Goal: Task Accomplishment & Management: Manage account settings

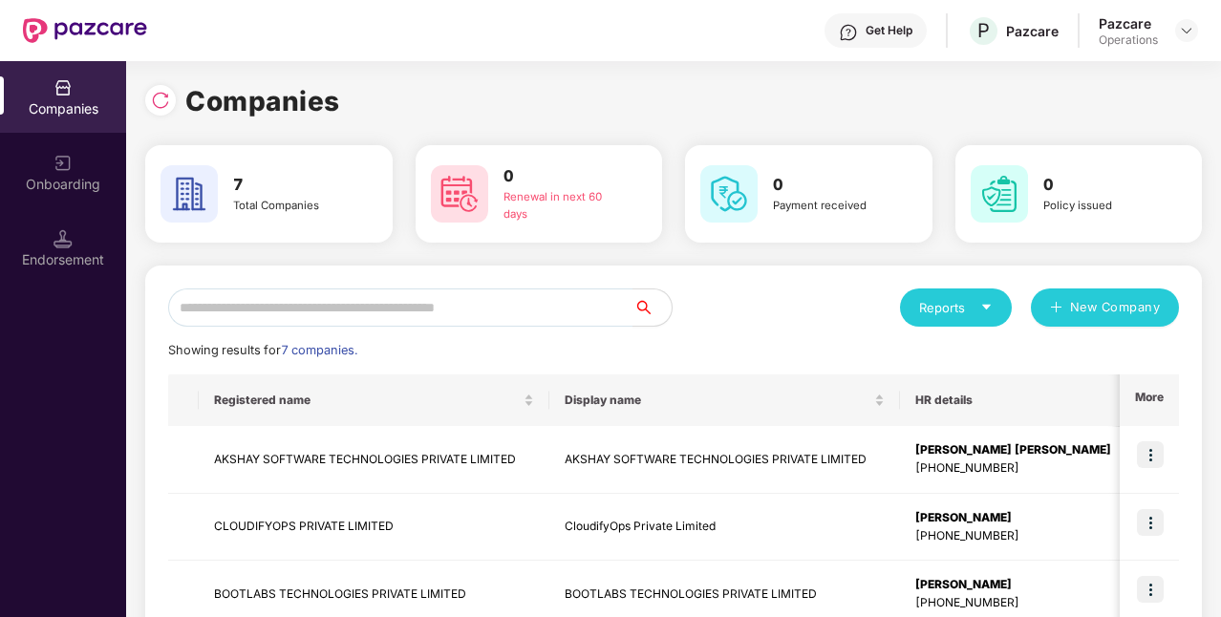
scroll to position [56, 0]
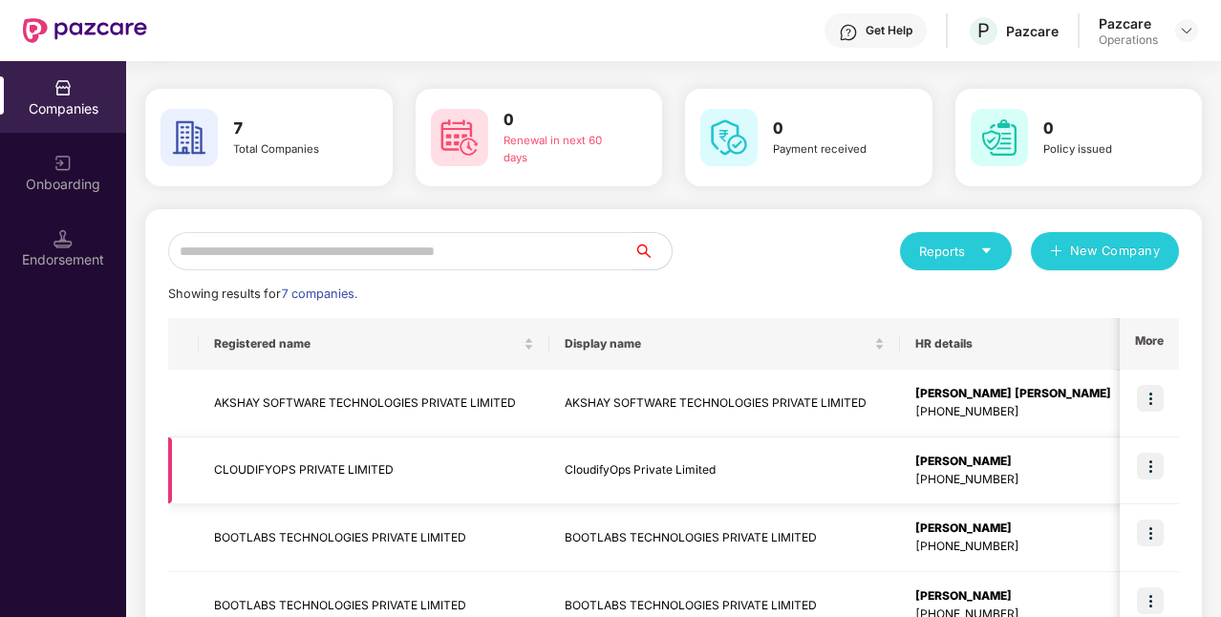
click at [401, 473] on td "CLOUDIFYOPS PRIVATE LIMITED" at bounding box center [374, 472] width 351 height 68
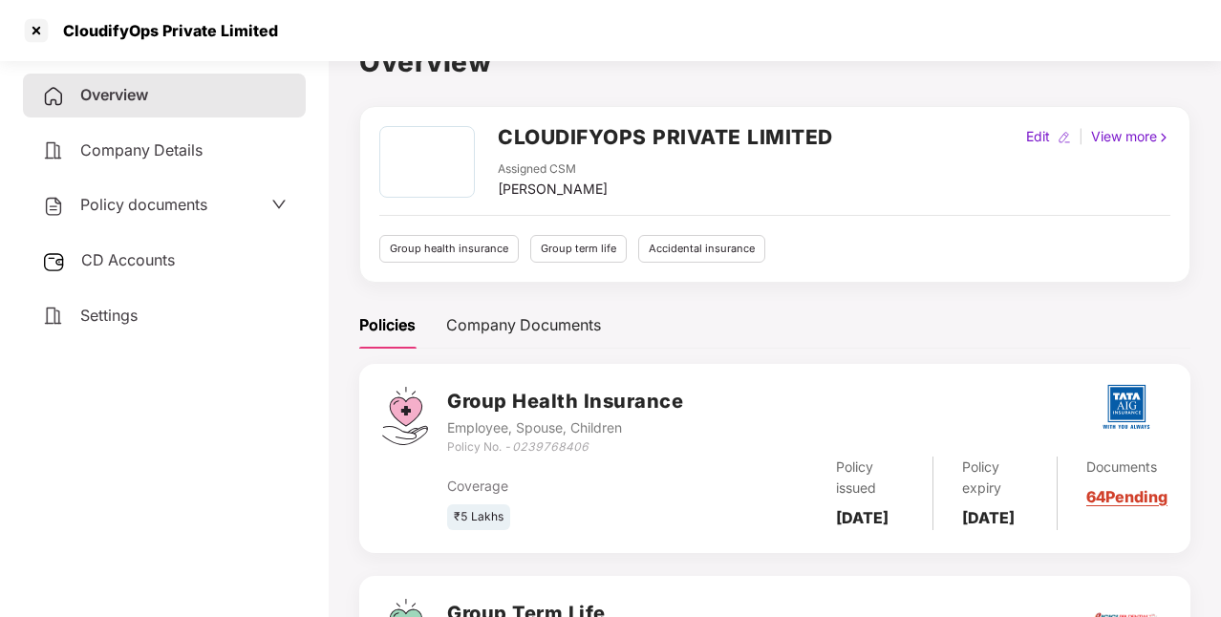
scroll to position [0, 0]
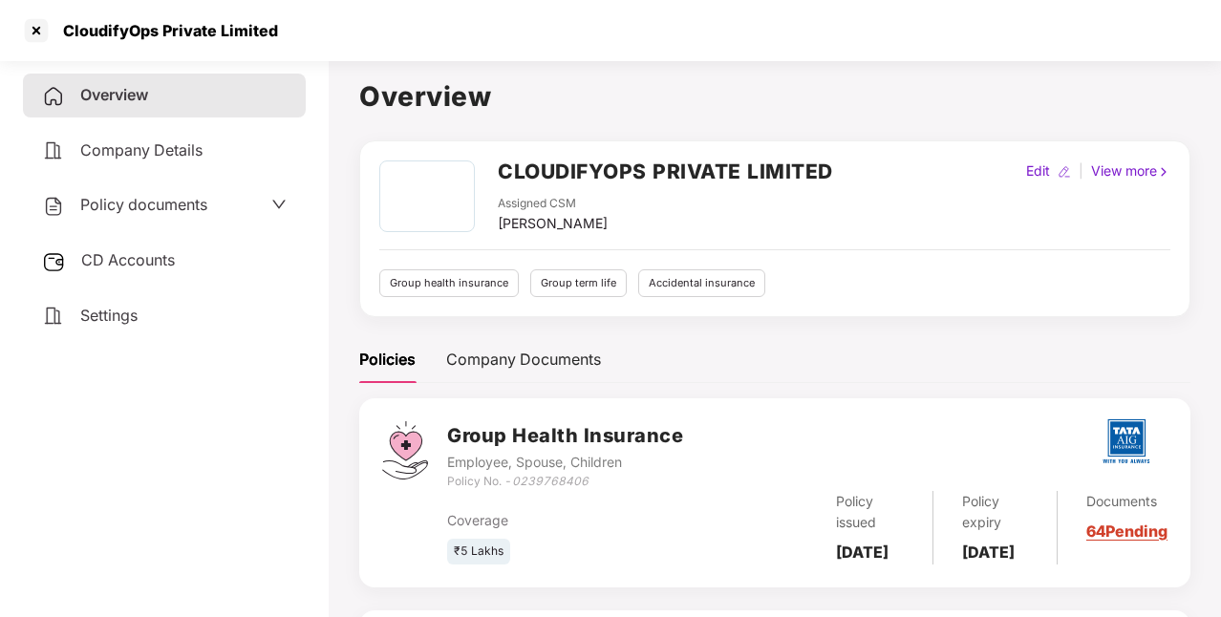
click at [264, 215] on div "Policy documents" at bounding box center [164, 205] width 245 height 25
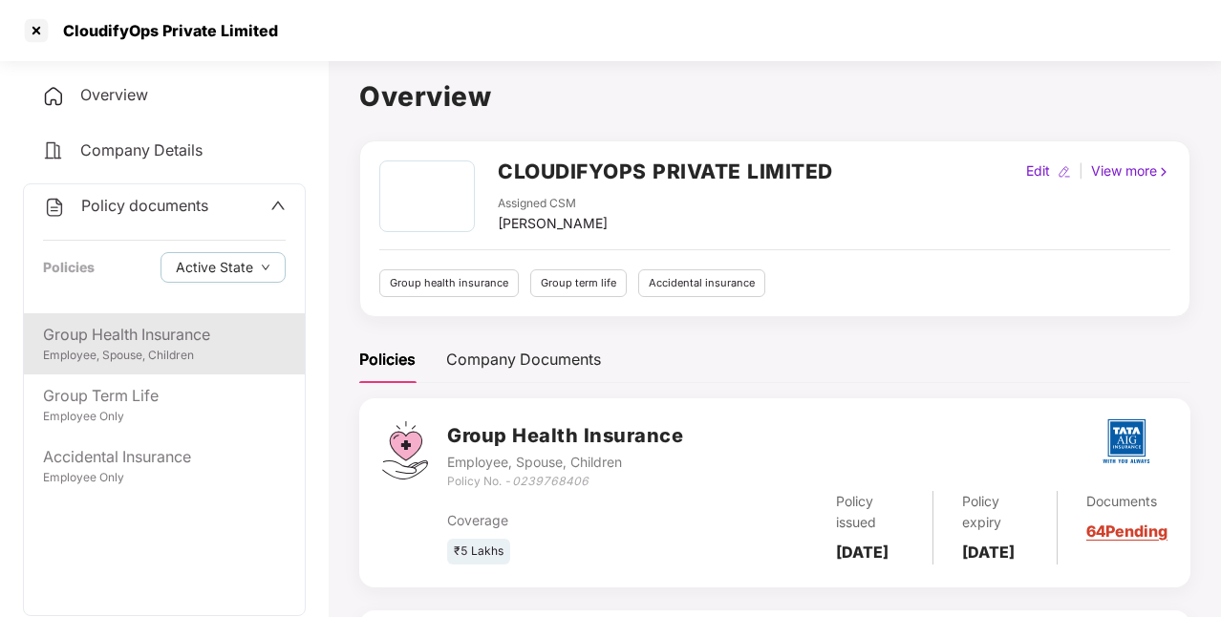
click at [214, 332] on div "Group Health Insurance" at bounding box center [164, 335] width 243 height 24
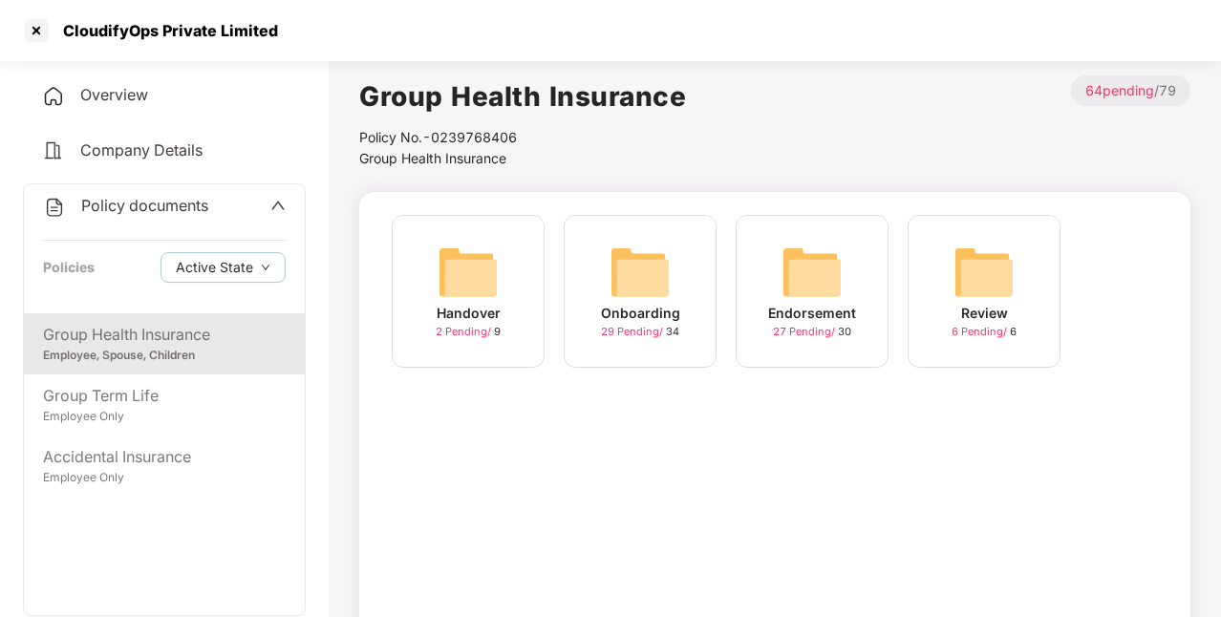
click at [808, 272] on img at bounding box center [812, 272] width 61 height 61
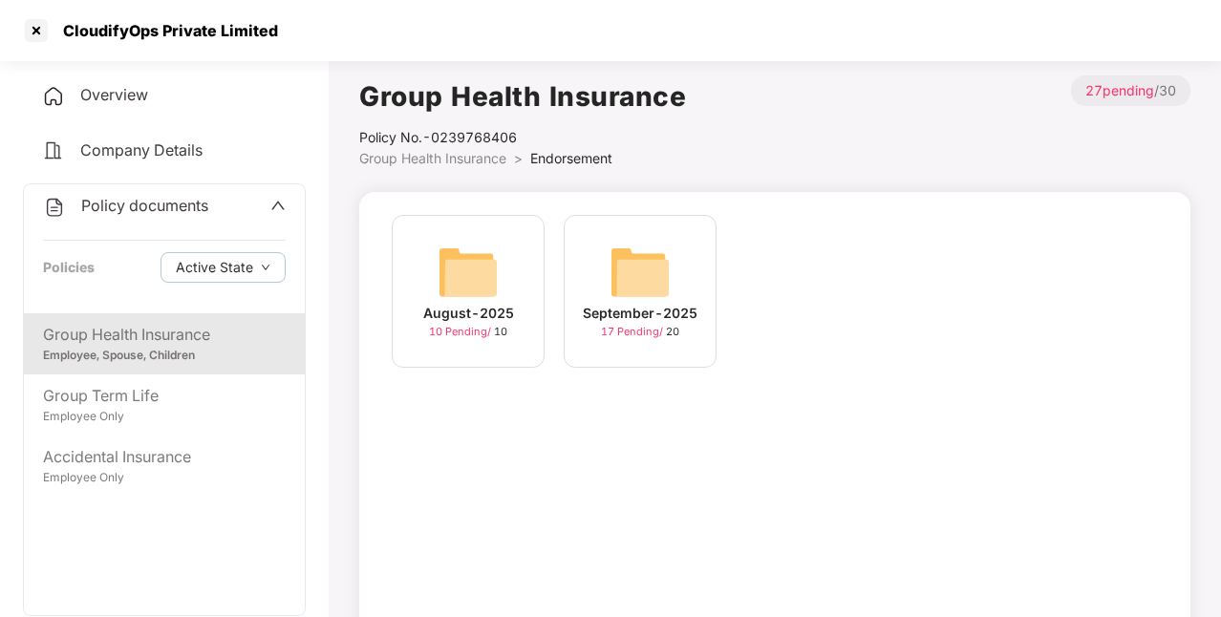
drag, startPoint x: 1015, startPoint y: 279, endPoint x: 631, endPoint y: 287, distance: 384.3
click at [631, 287] on img at bounding box center [640, 272] width 61 height 61
click at [655, 267] on img at bounding box center [640, 272] width 61 height 61
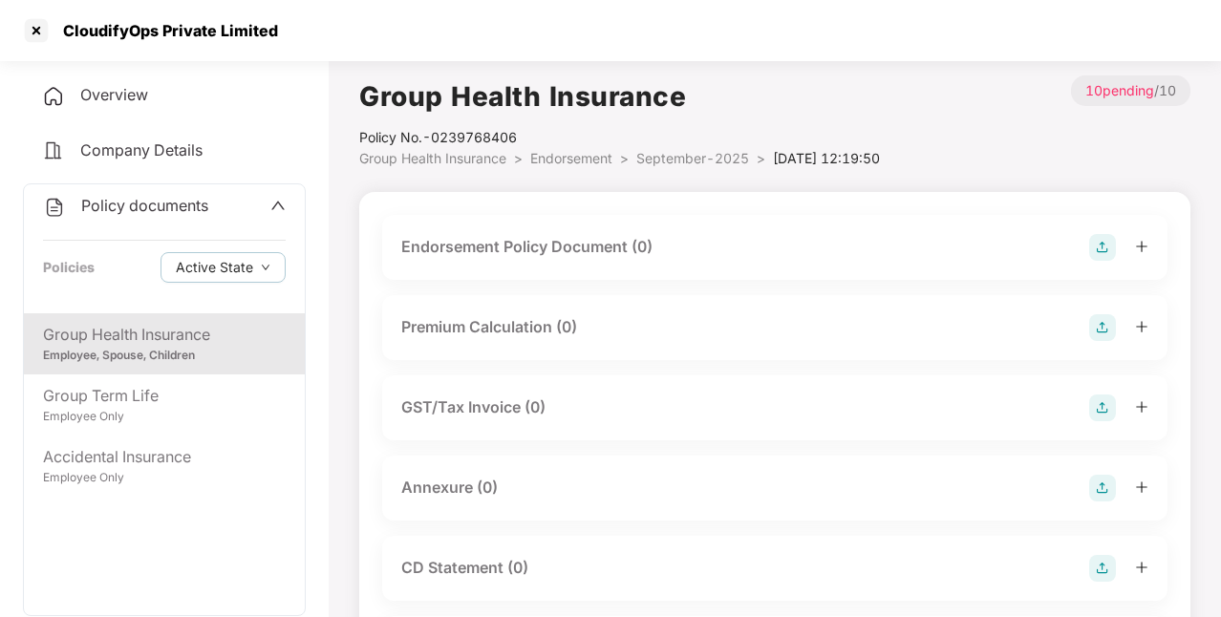
scroll to position [305, 0]
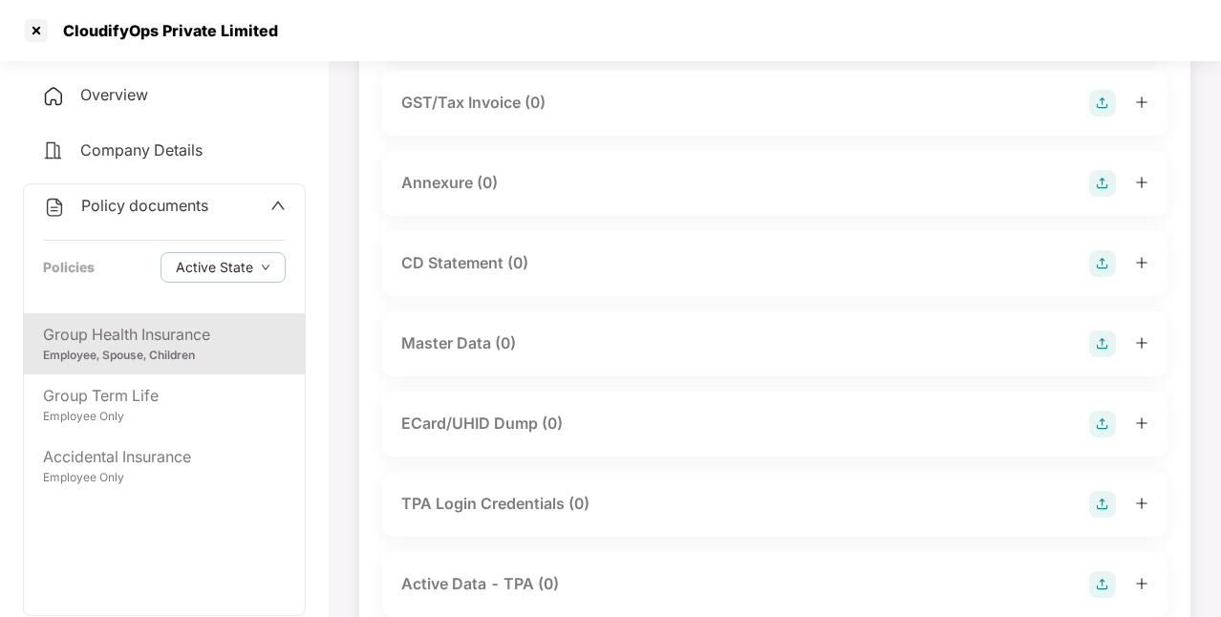
click at [1098, 335] on img at bounding box center [1103, 344] width 27 height 27
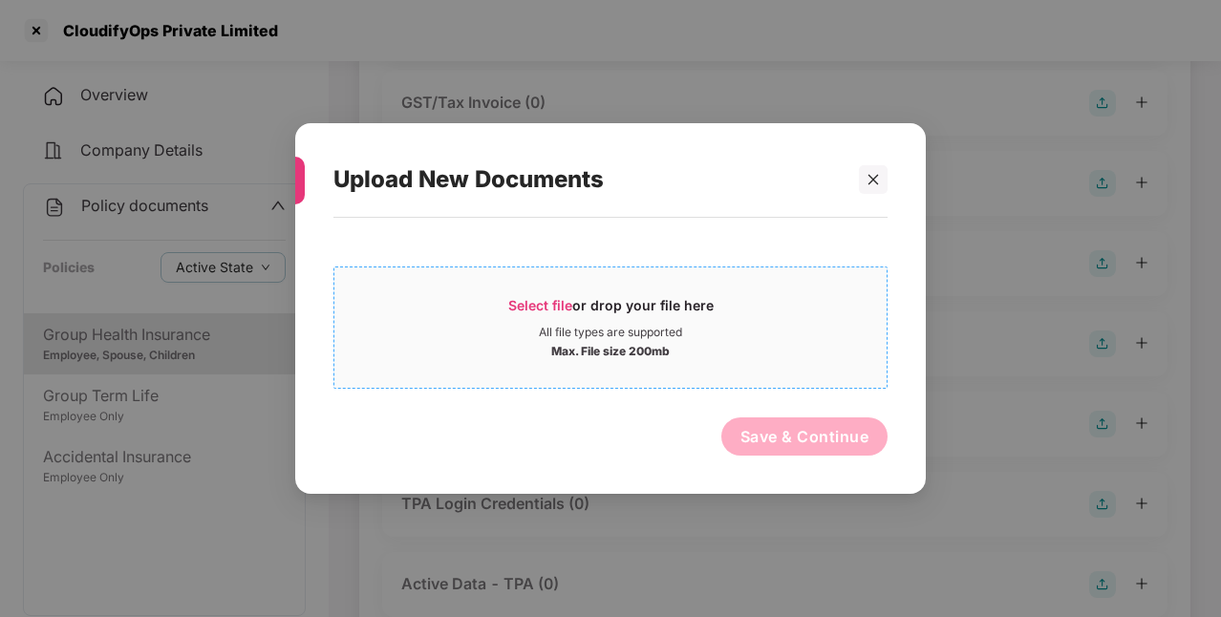
click at [536, 303] on span "Select file" at bounding box center [540, 305] width 64 height 16
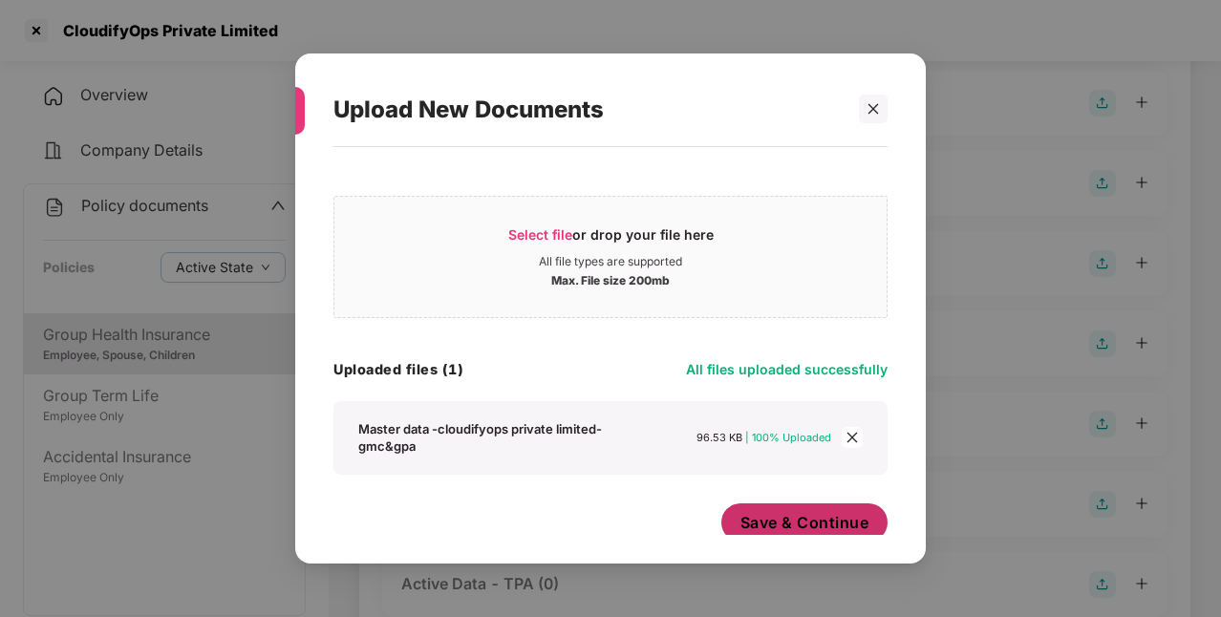
click at [809, 517] on button "Save & Continue" at bounding box center [805, 523] width 167 height 38
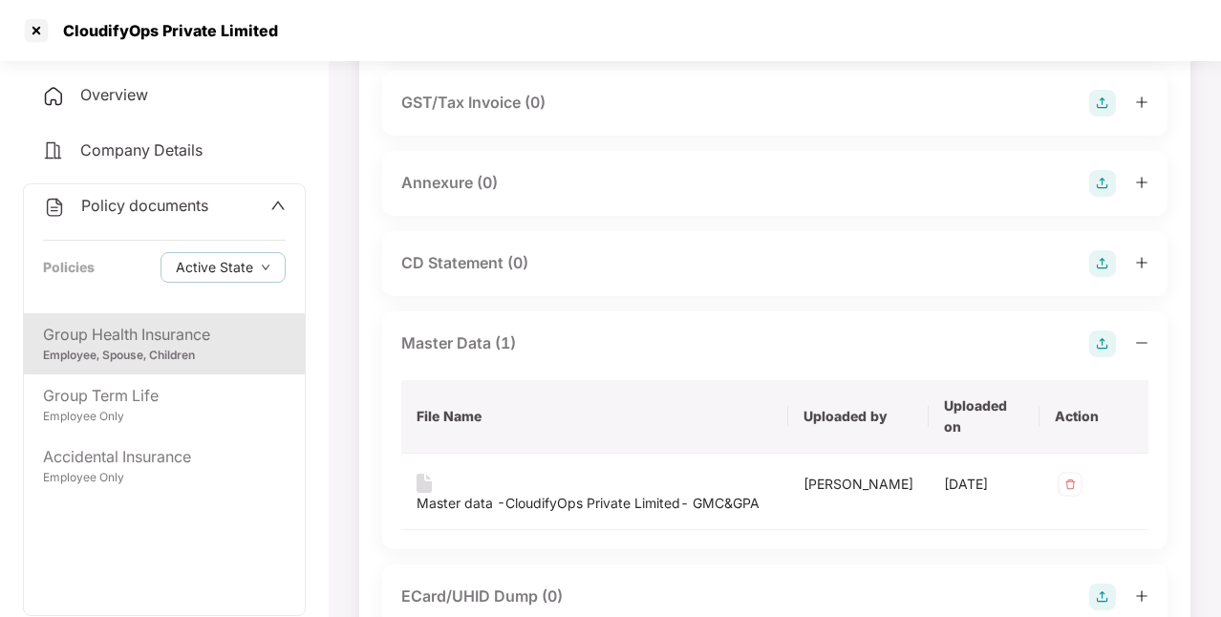
scroll to position [0, 0]
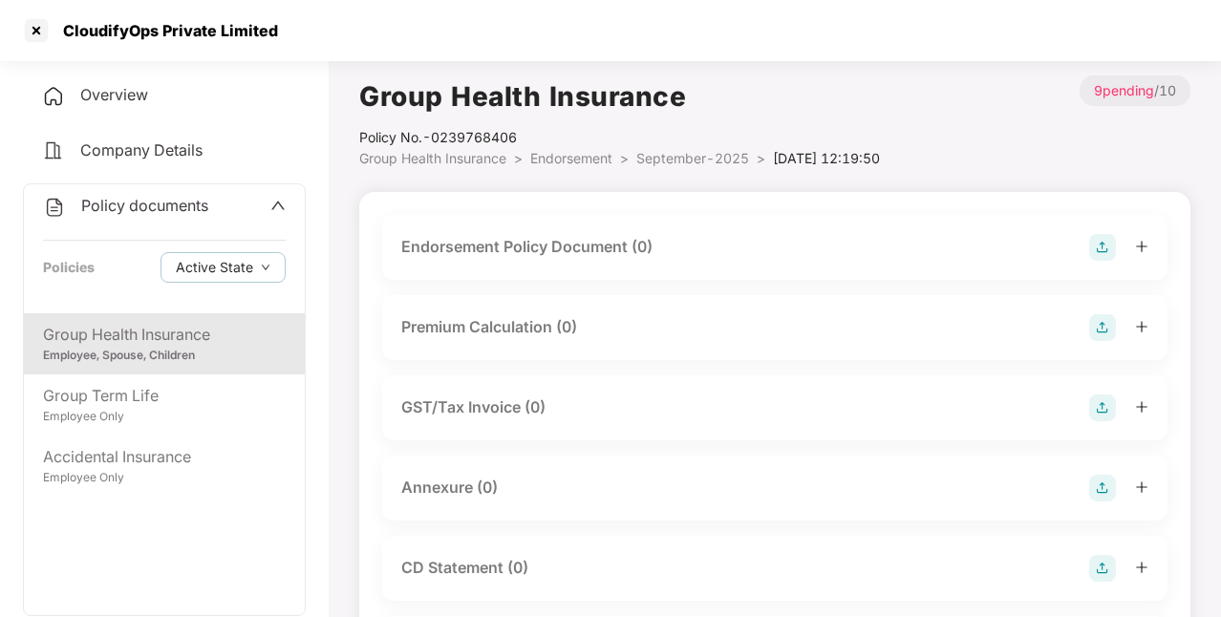
click at [1091, 248] on img at bounding box center [1103, 247] width 27 height 27
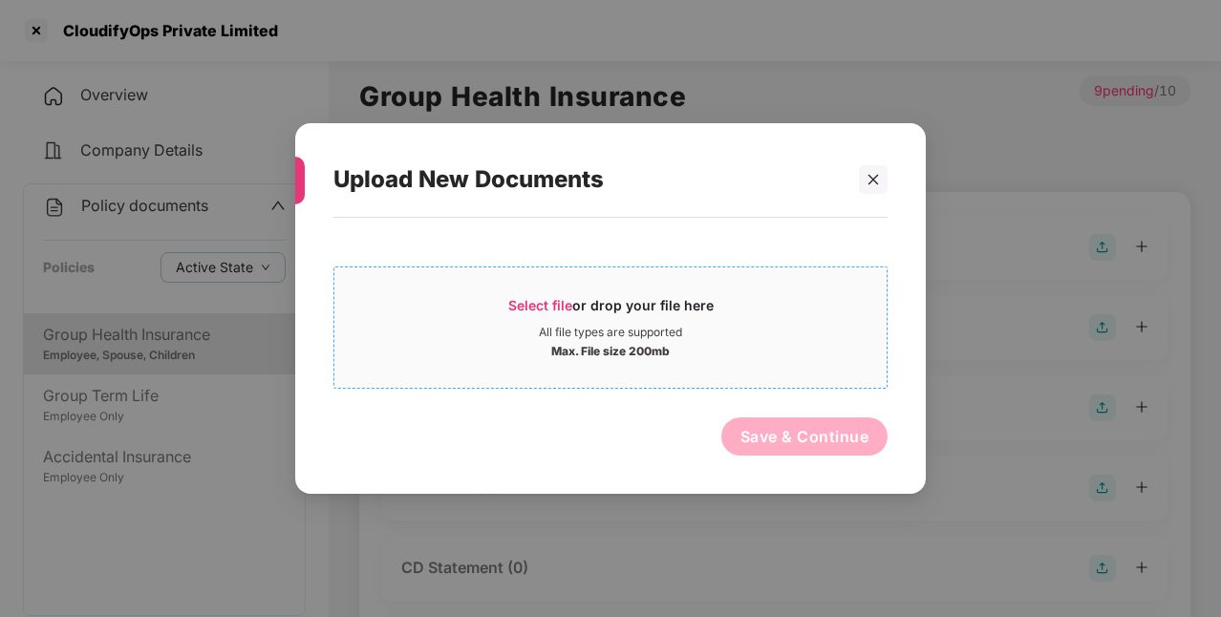
click at [566, 289] on span "Select file or drop your file here All file types are supported Max. File size …" at bounding box center [611, 328] width 552 height 92
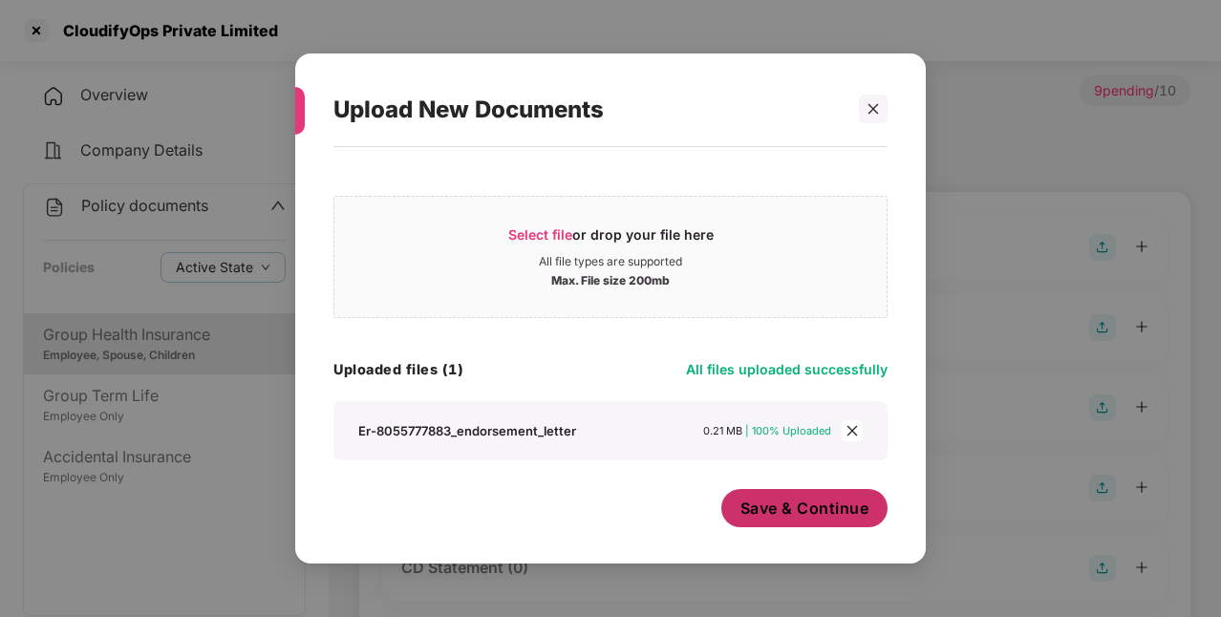
click at [778, 518] on span "Save & Continue" at bounding box center [805, 508] width 129 height 21
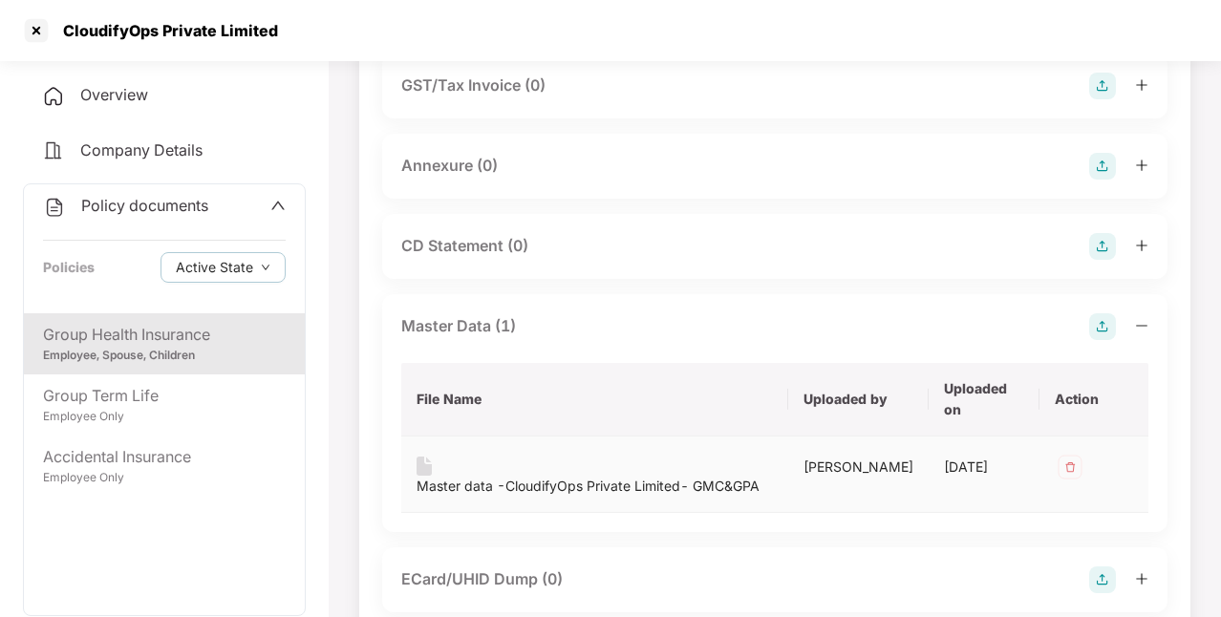
scroll to position [471, 0]
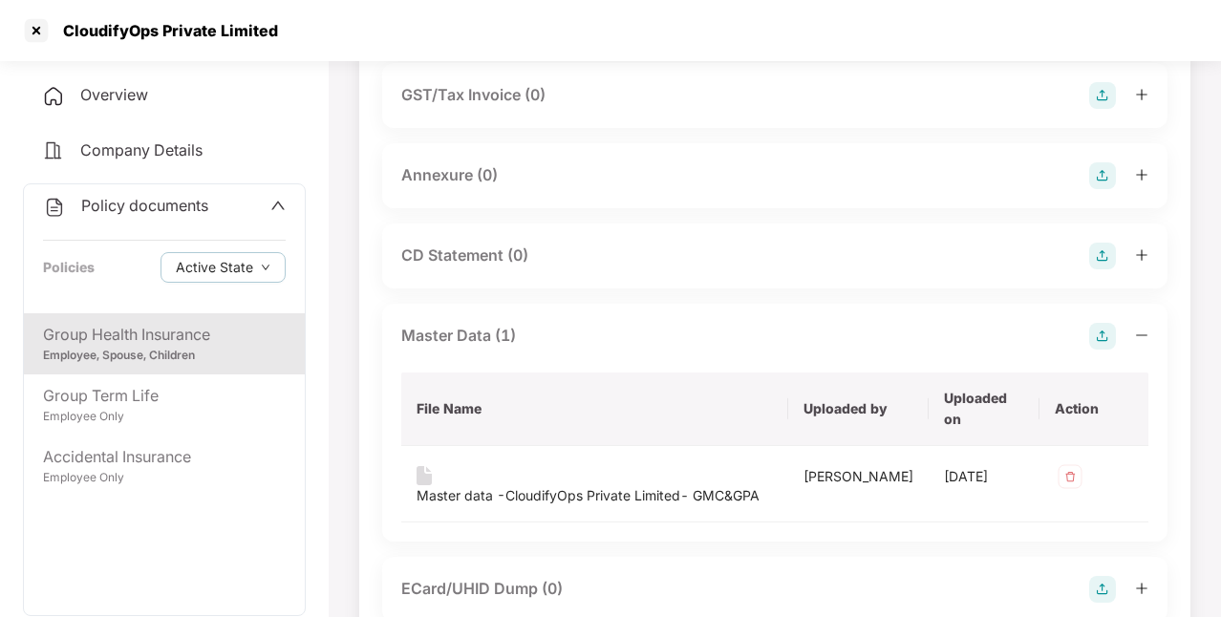
click at [1101, 189] on img at bounding box center [1103, 175] width 27 height 27
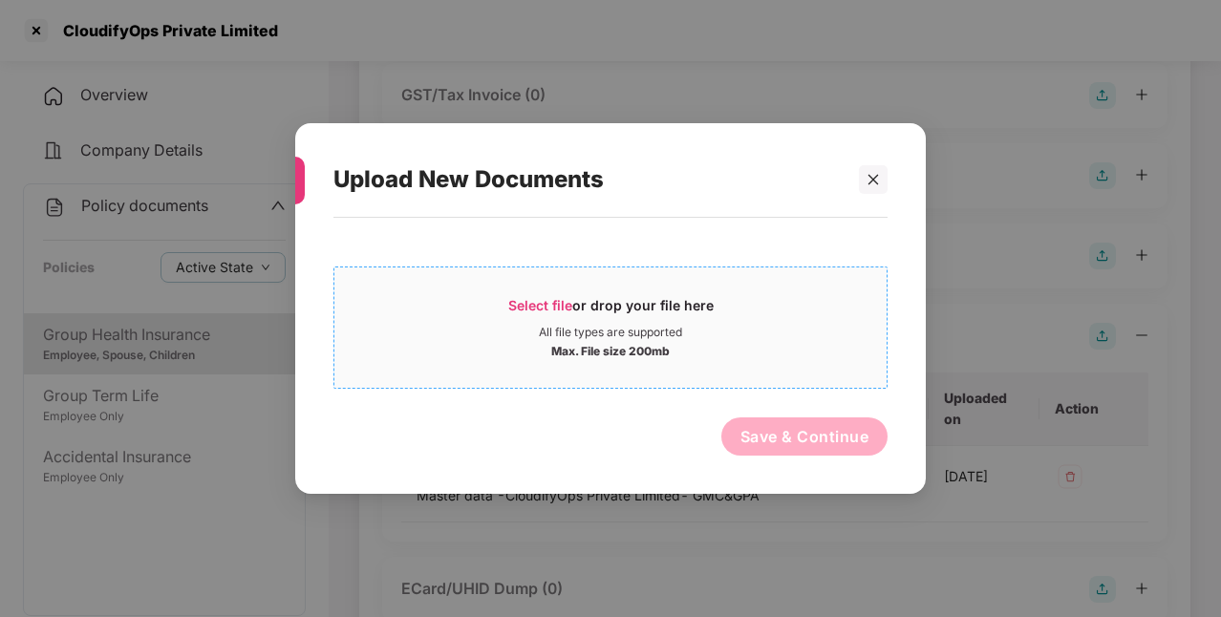
click at [552, 298] on span "Select file" at bounding box center [540, 305] width 64 height 16
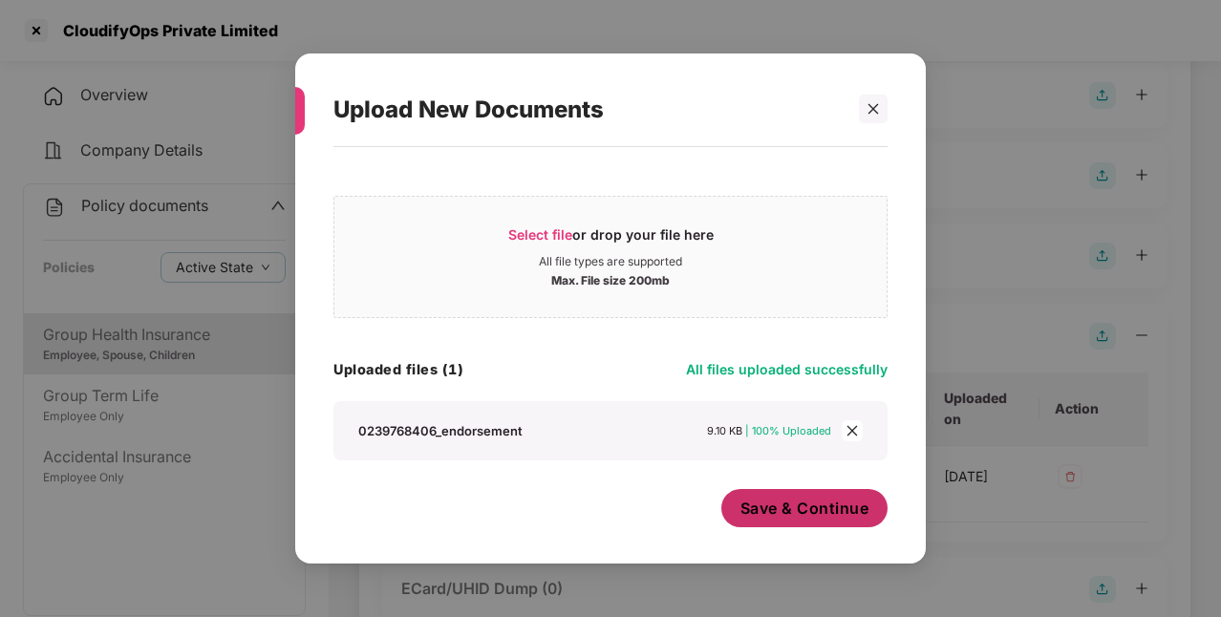
click at [784, 506] on span "Save & Continue" at bounding box center [805, 508] width 129 height 21
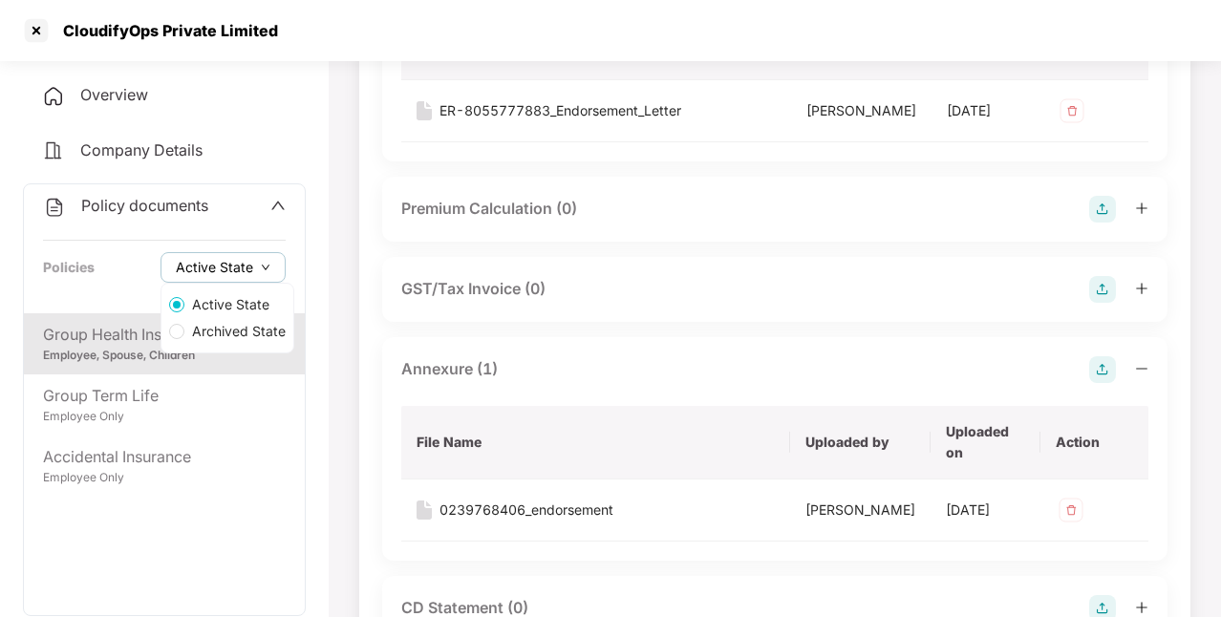
scroll to position [108, 0]
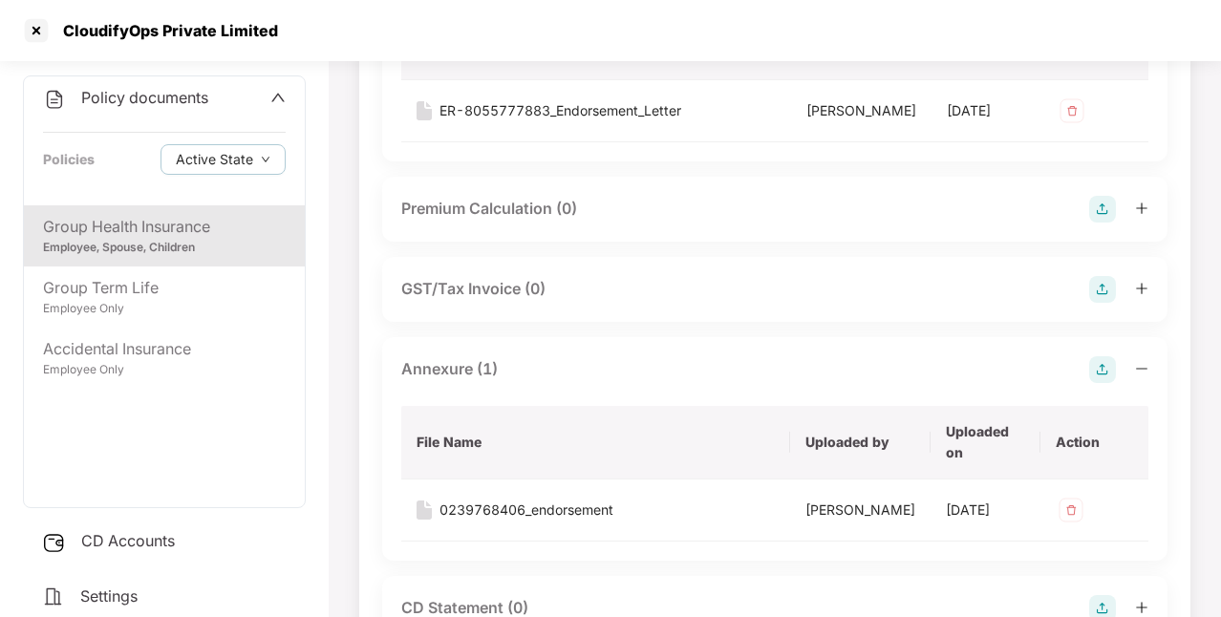
click at [170, 549] on span "CD Accounts" at bounding box center [128, 540] width 94 height 19
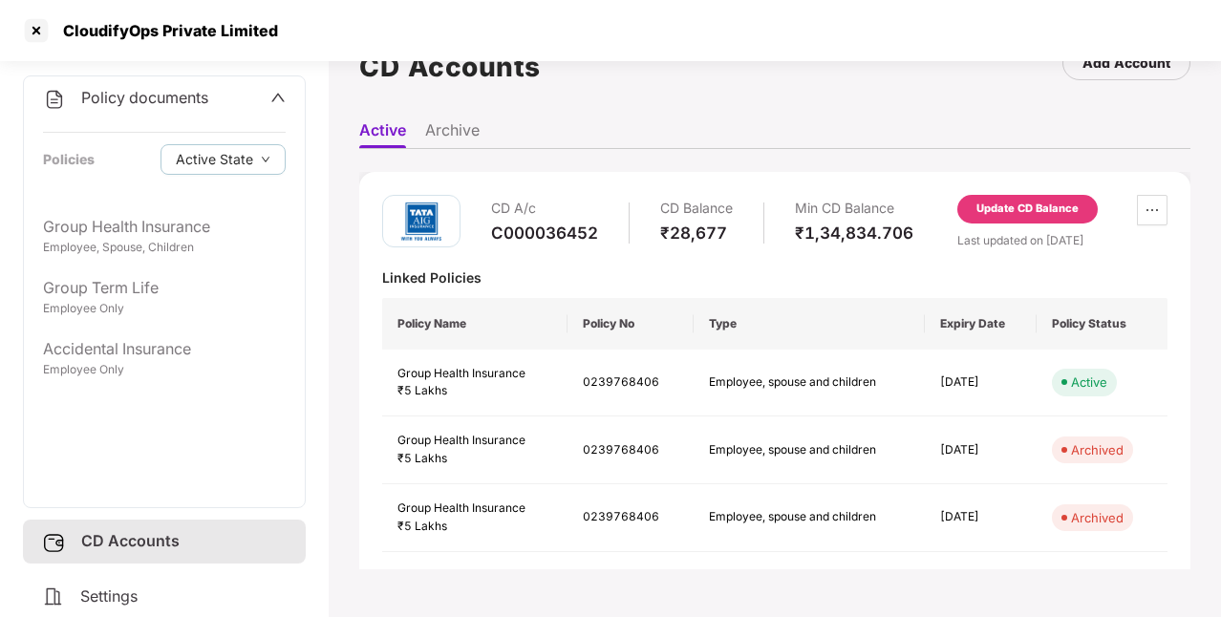
scroll to position [0, 0]
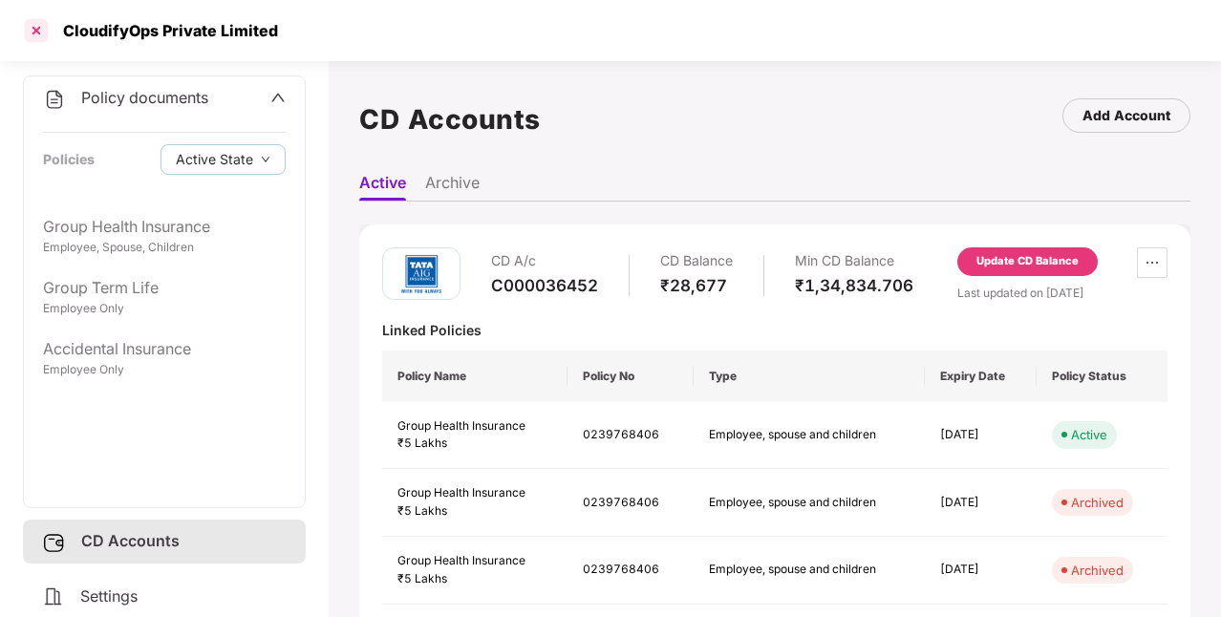
click at [25, 35] on div at bounding box center [36, 30] width 31 height 31
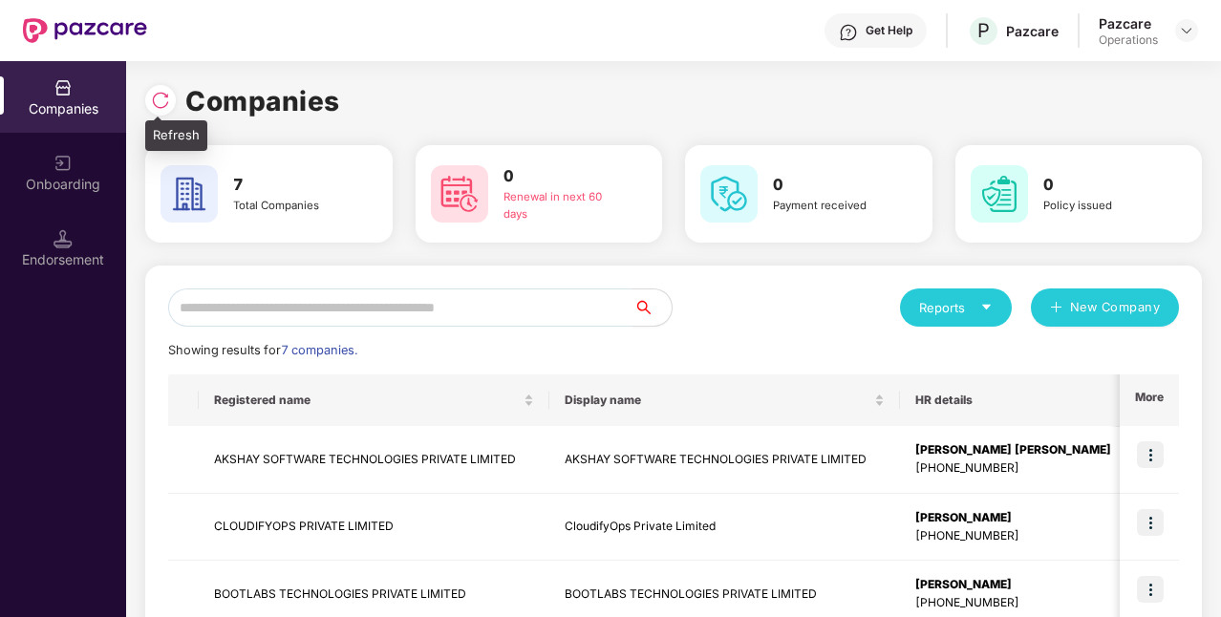
click at [164, 103] on img at bounding box center [160, 100] width 19 height 19
